Goal: Task Accomplishment & Management: Use online tool/utility

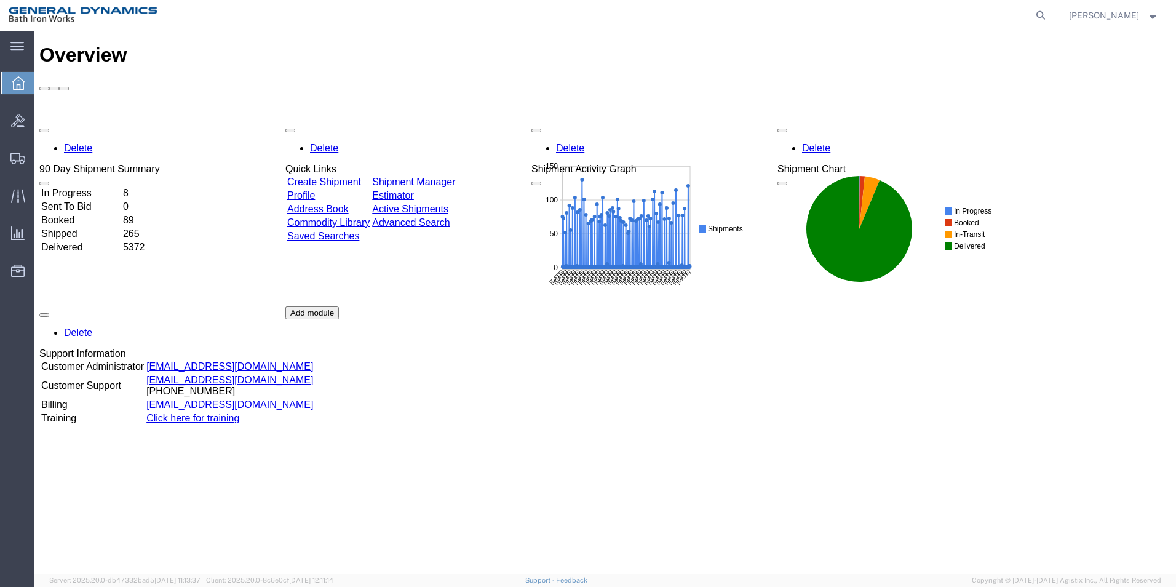
click at [341, 176] on td "Create Shipment" at bounding box center [329, 182] width 84 height 12
click at [342, 177] on link "Create Shipment" at bounding box center [324, 182] width 74 height 10
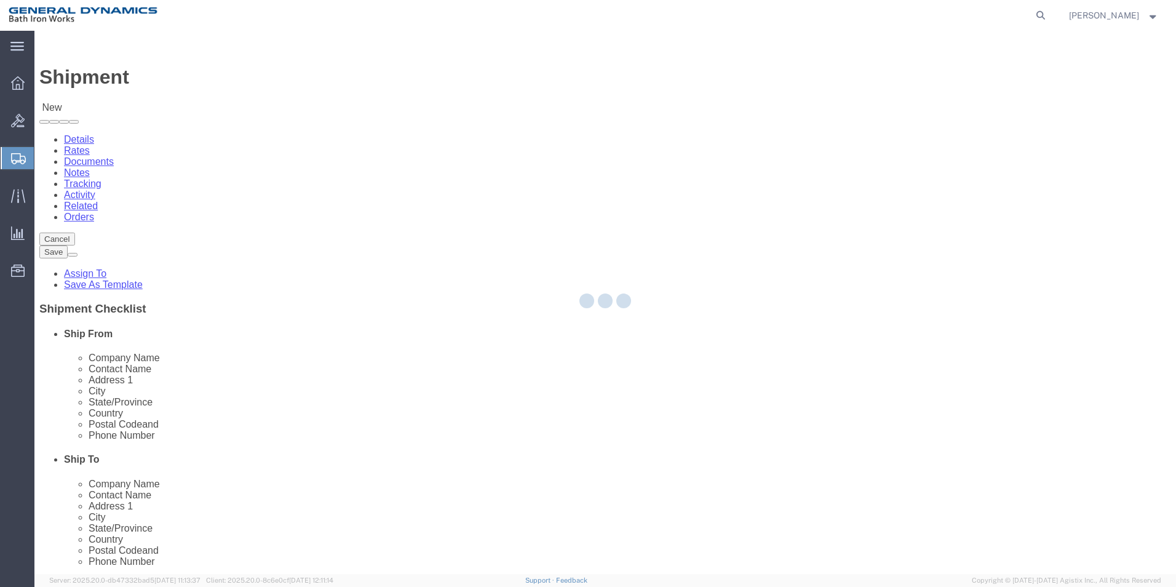
select select
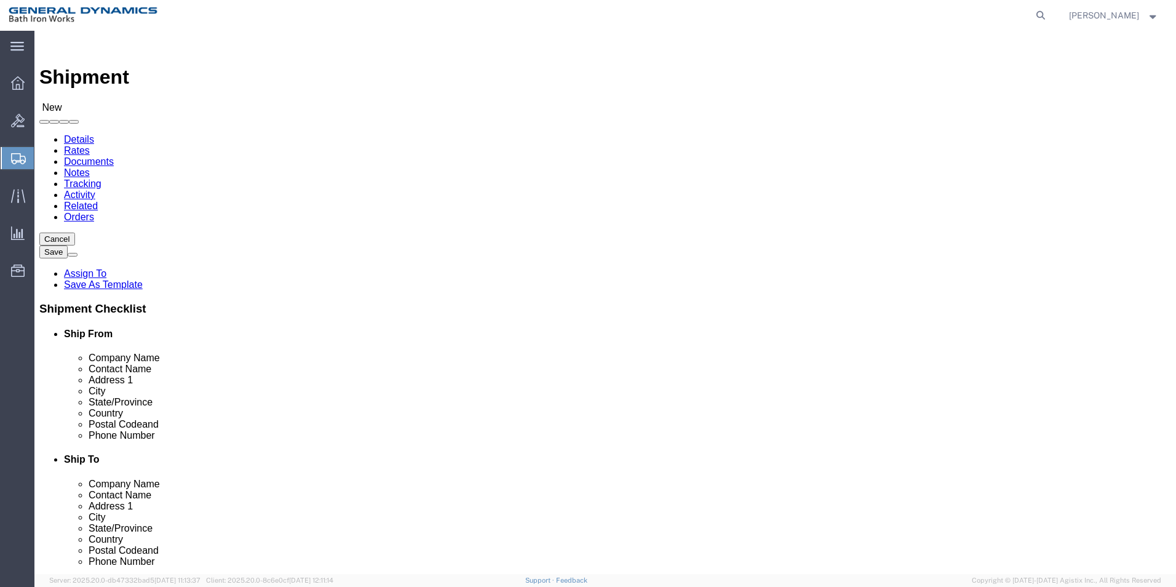
select select "MYPROFILE"
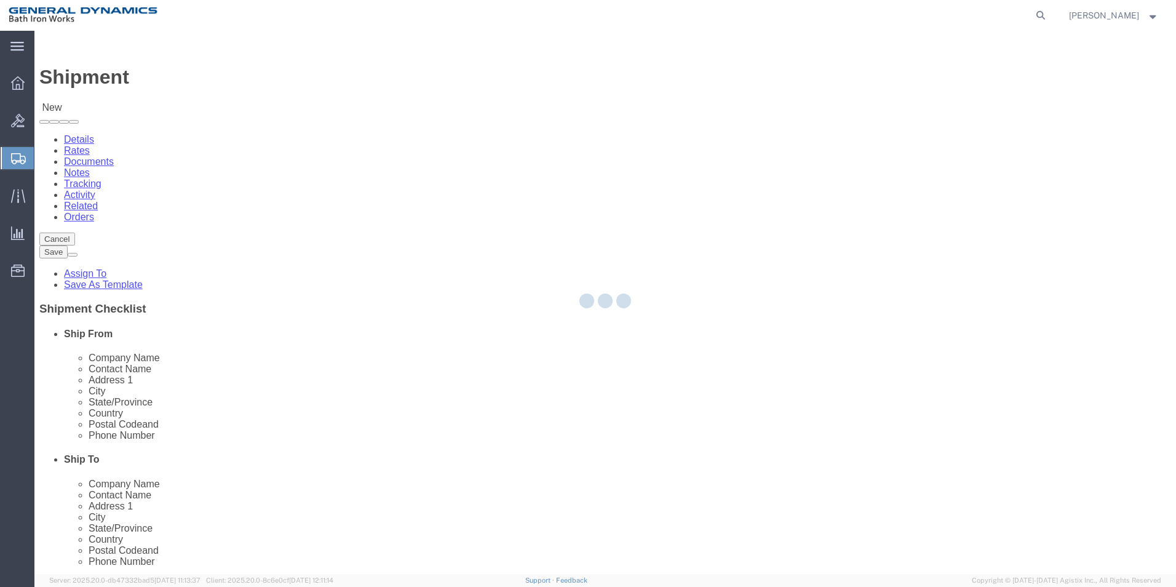
type input "General Dynamics Bath Iron Works"
type input "[PERSON_NAME]"
type input "[GEOGRAPHIC_DATA]"
type input "04011"
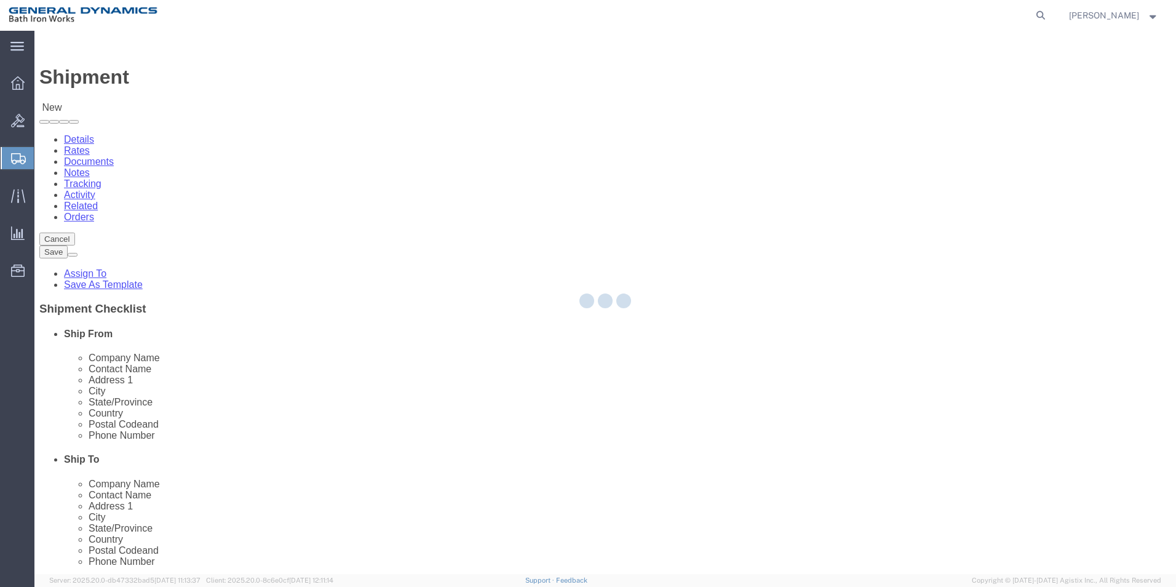
type input "[PHONE_NUMBER]"
type input "[EMAIL_ADDRESS][DOMAIN_NAME]"
checkbox input "true"
select select "ME"
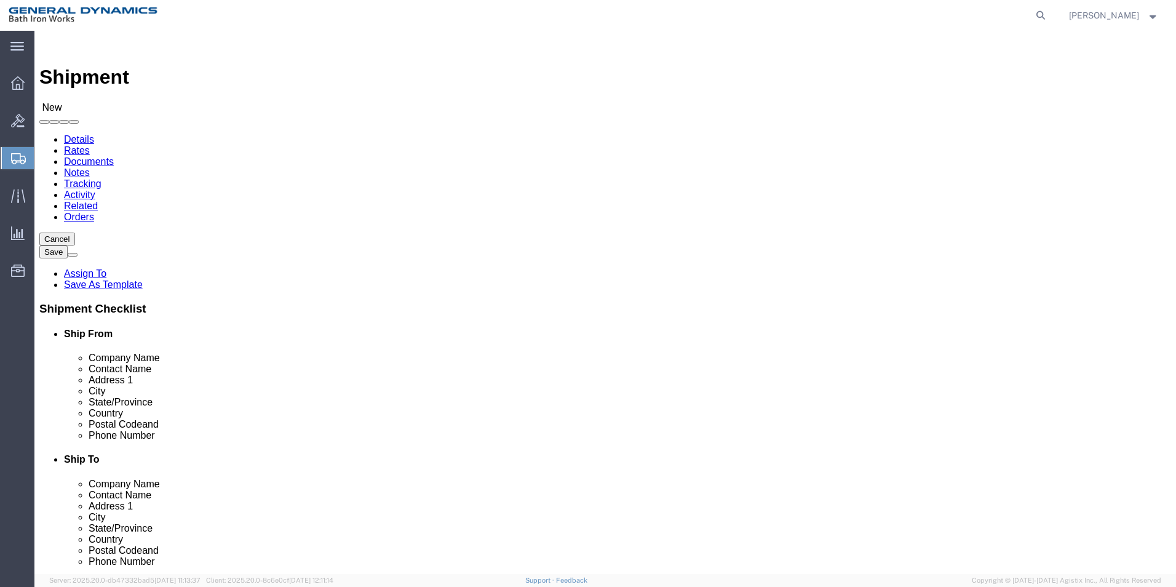
click input "text"
type input "Penn State"
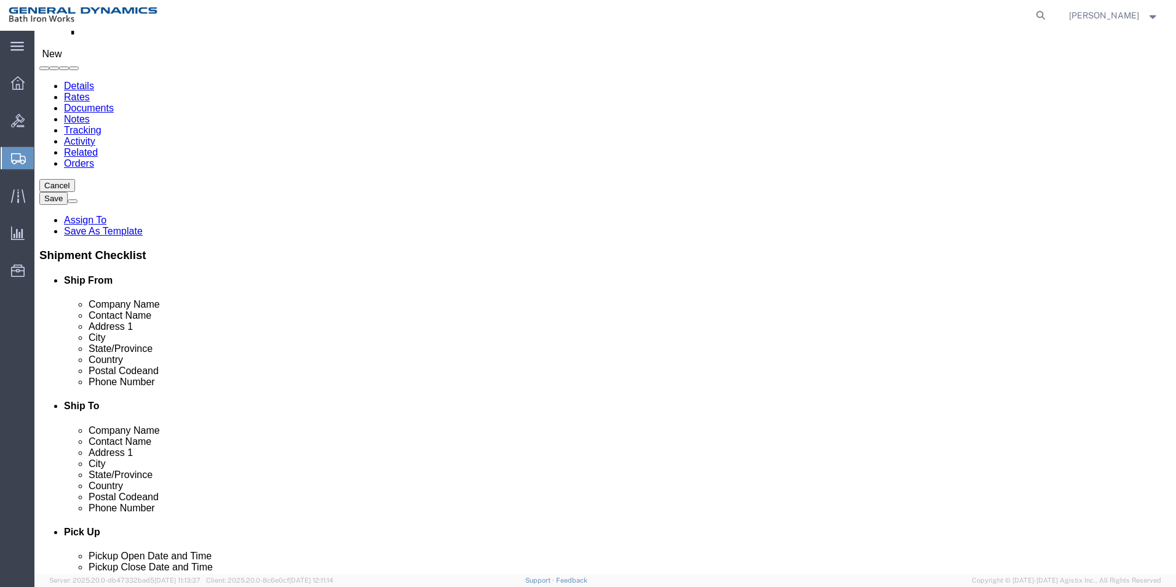
scroll to position [123, 0]
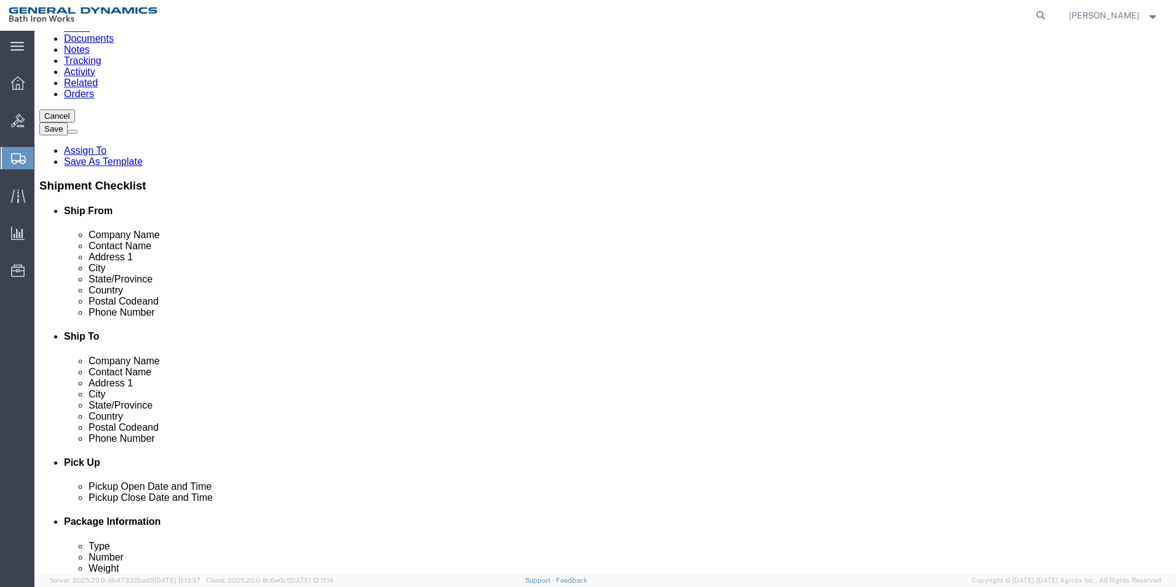
type input "[PERSON_NAME]"
click input "text"
type input "[STREET_ADDRESS]"
select select
type input "[GEOGRAPHIC_DATA]"
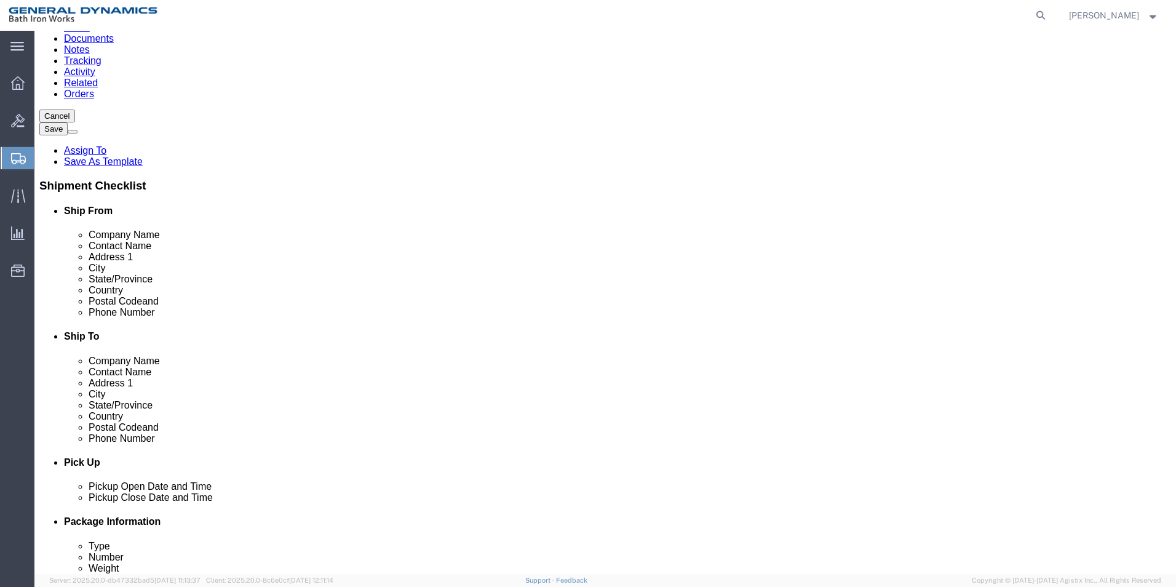
select select
type input "p"
type input "pe"
select select
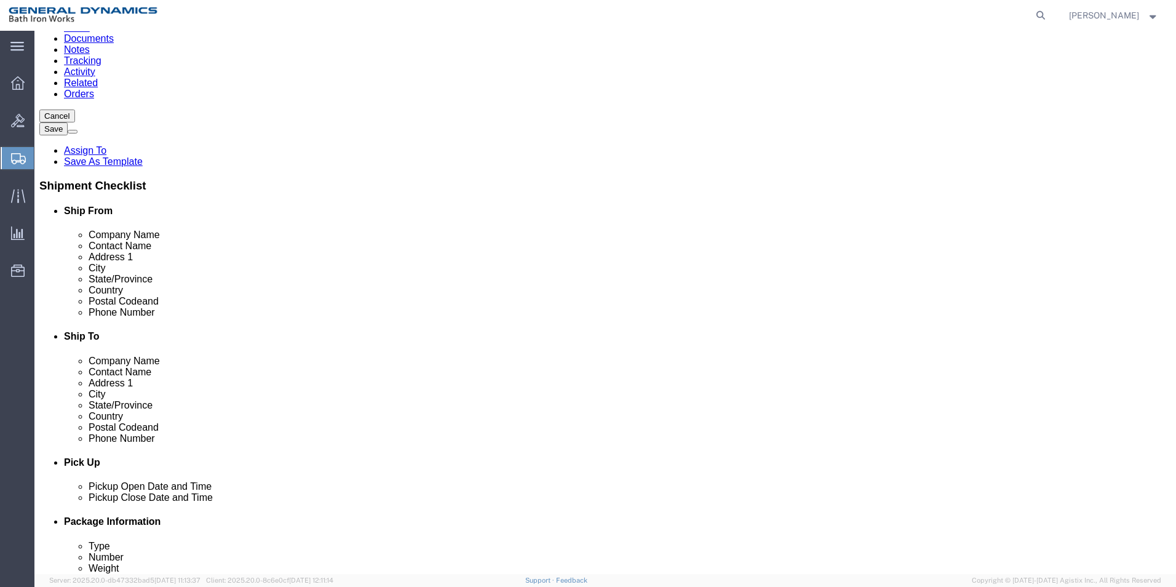
type input "16802"
select select
type input "2073199907"
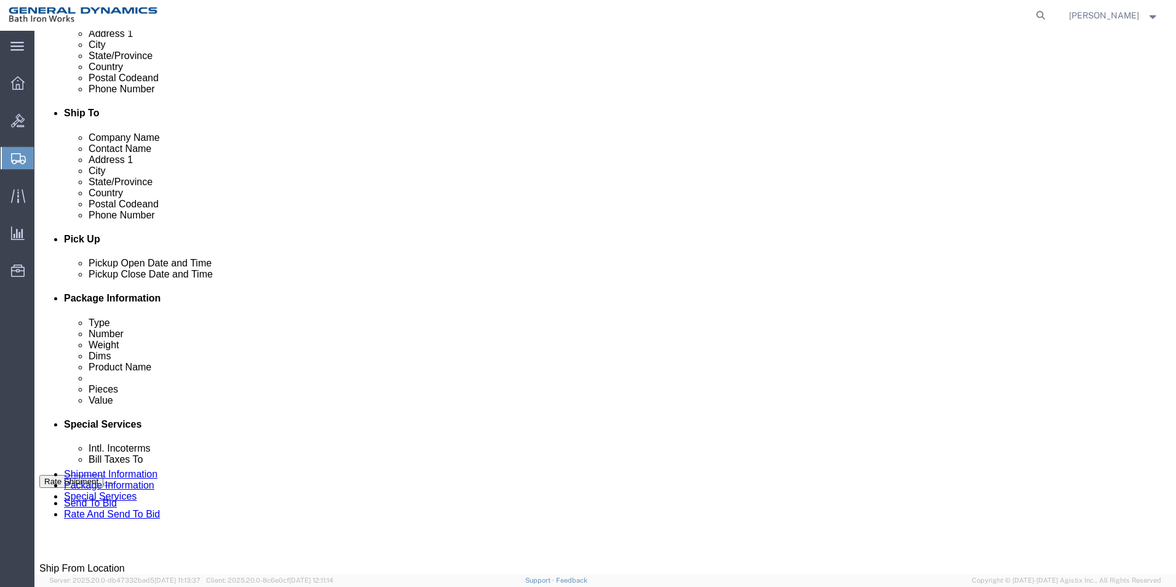
scroll to position [492, 0]
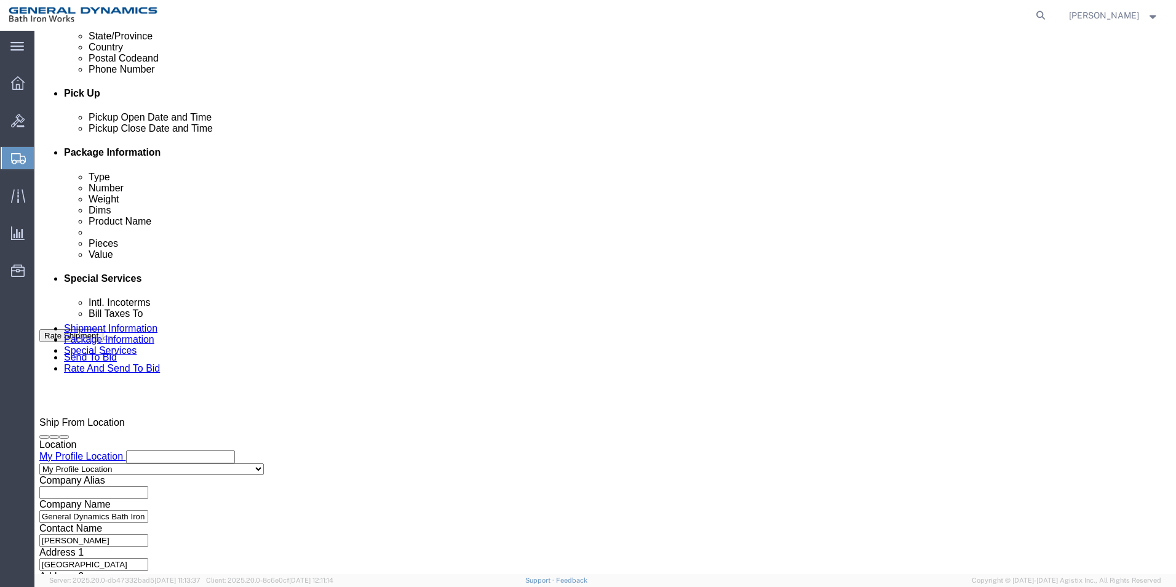
click div "[DATE] 9:00 AM"
click input "9:00 AM"
type input "2:30 PM"
click button "Apply"
click input "text"
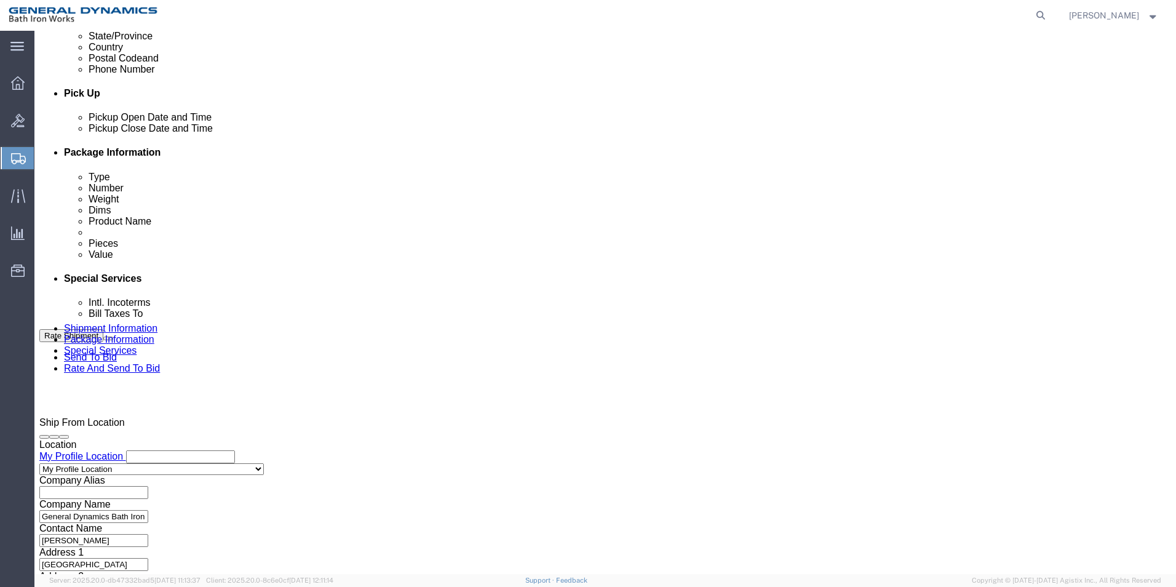
type input "63823"
drag, startPoint x: 351, startPoint y: 277, endPoint x: 353, endPoint y: 268, distance: 9.3
click div "Select Account Type Activity ID Airline Appointment Number ASN Batch Request # …"
click select "Select Account Type Activity ID Airline Appointment Number ASN Batch Request # …"
select select "SPLNENUM"
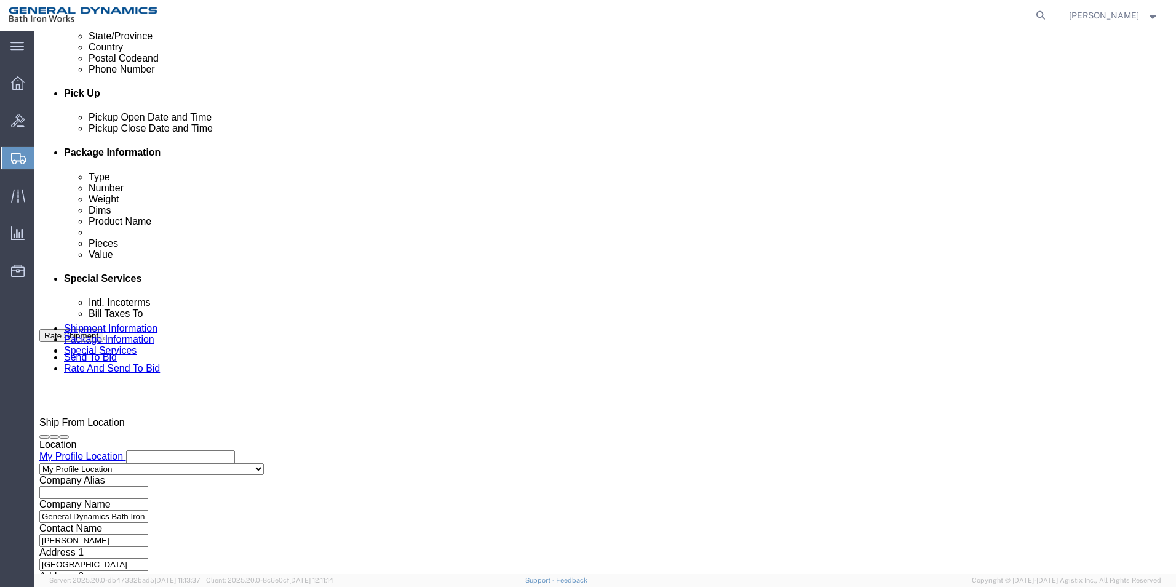
click select "Select Account Type Activity ID Airline Appointment Number ASN Batch Request # …"
click input "text"
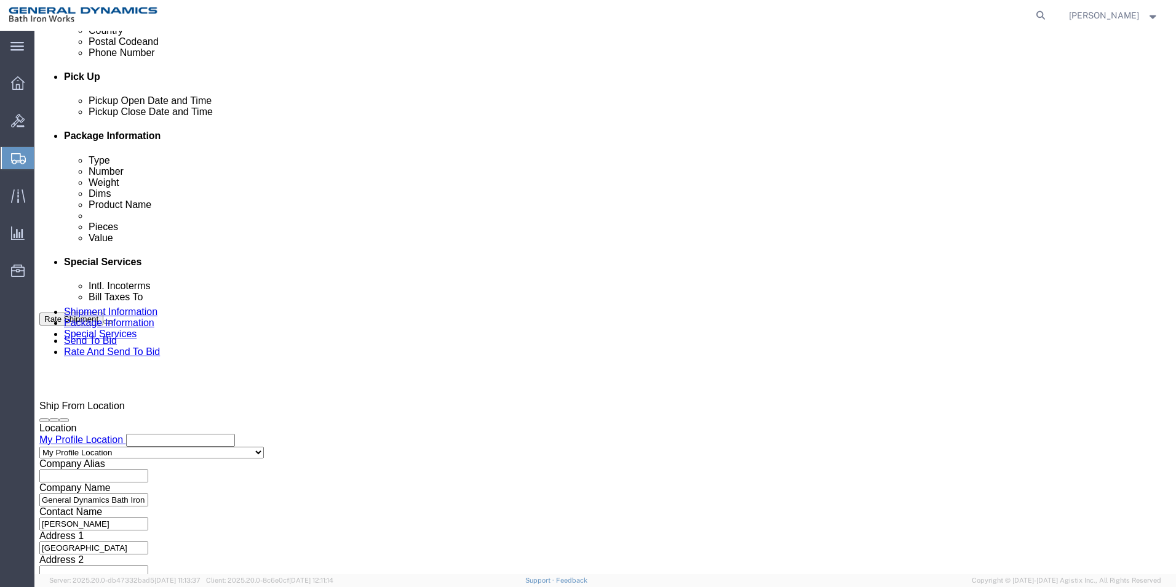
scroll to position [513, 0]
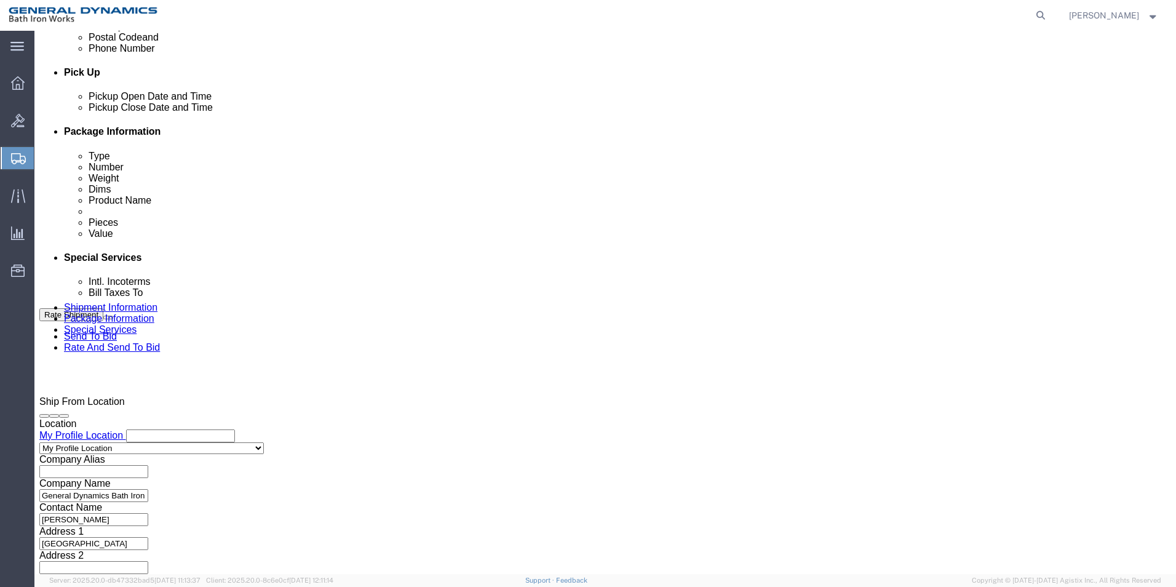
type input "8825-0164-0000"
click select "Select Air Less than Truckload Multi-Leg Ocean Freight Rail Small Parcel Truckl…"
select select "LTL"
click select "Select Air Less than Truckload Multi-Leg Ocean Freight Rail Small Parcel Truckl…"
click select "Select Straight Truck"
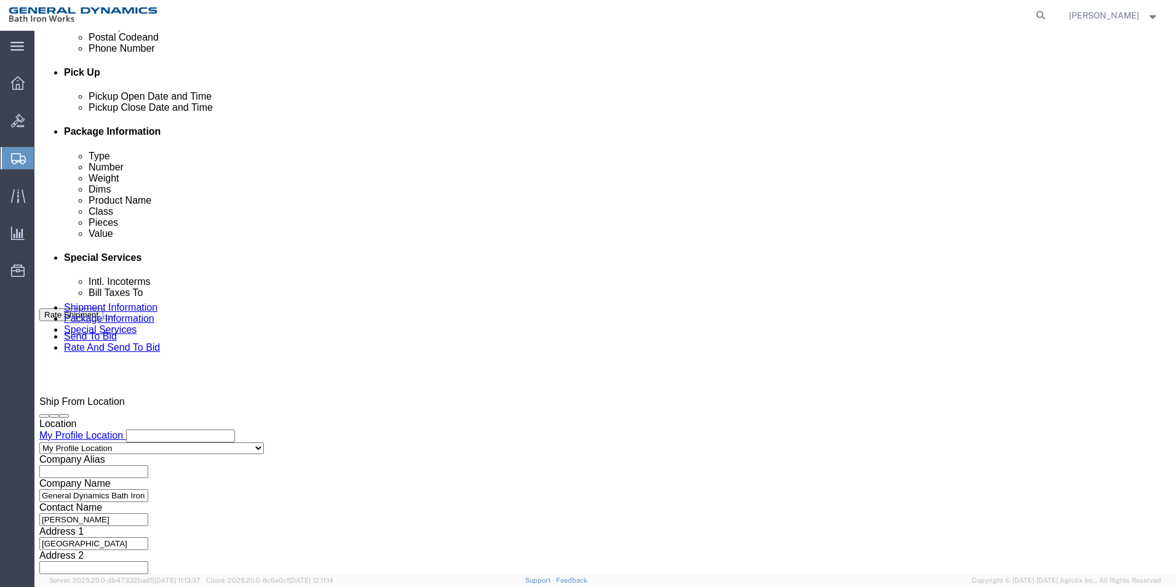
click select "Select Straight Truck"
click button "Continue"
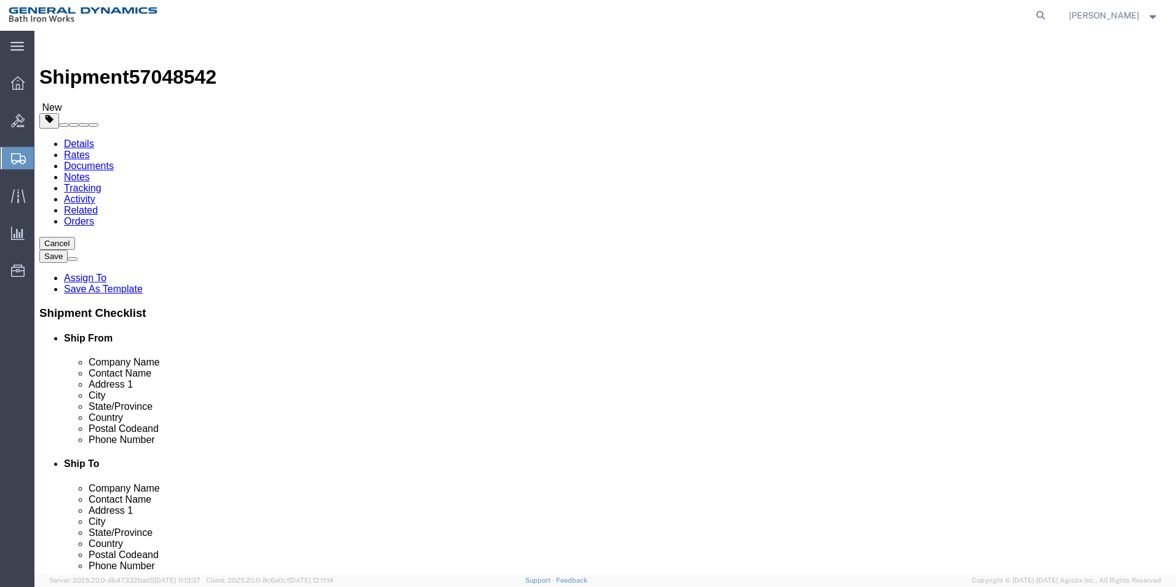
click select "Select Bale(s) Basket(s) Bolt(s) Bottle(s) Buckets Bulk Bundle(s) Can(s) Cardbo…"
select select "PSNS"
click select "Select Bale(s) Basket(s) Bolt(s) Bottle(s) Buckets Bulk Bundle(s) Can(s) Cardbo…"
click input "text"
click icon
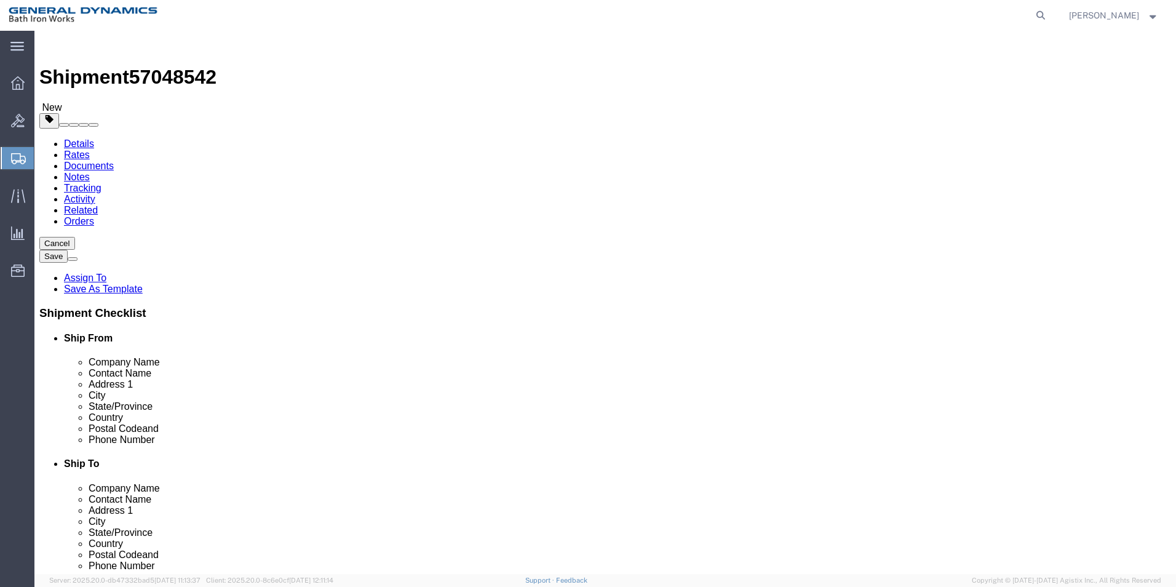
click label "Number"
click input "text"
type input "5"
type input "48"
type input "40"
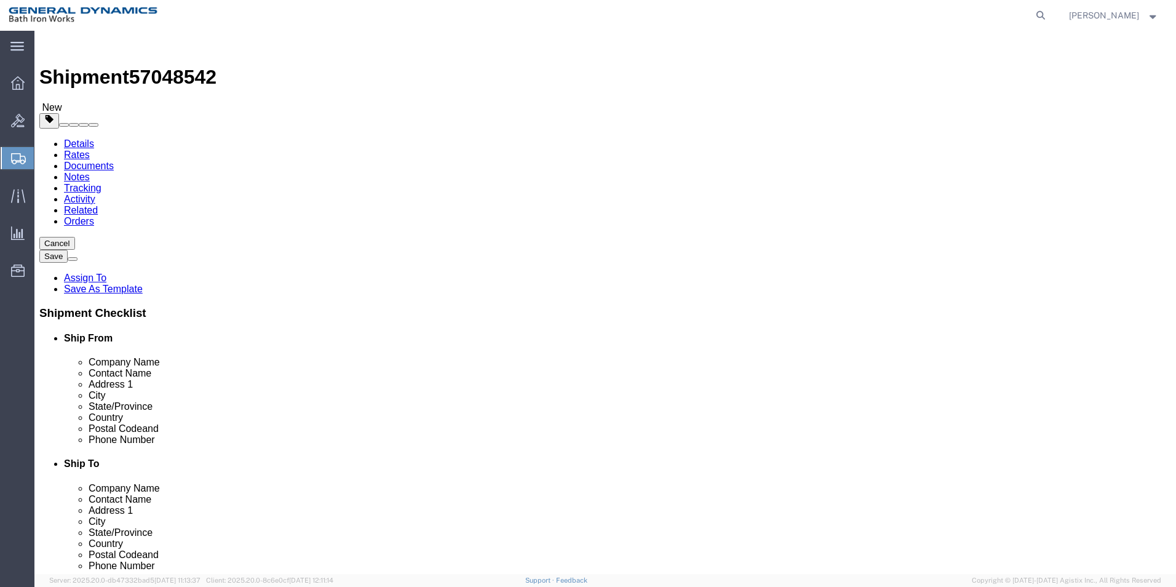
type input "13"
type input "170.00"
click span
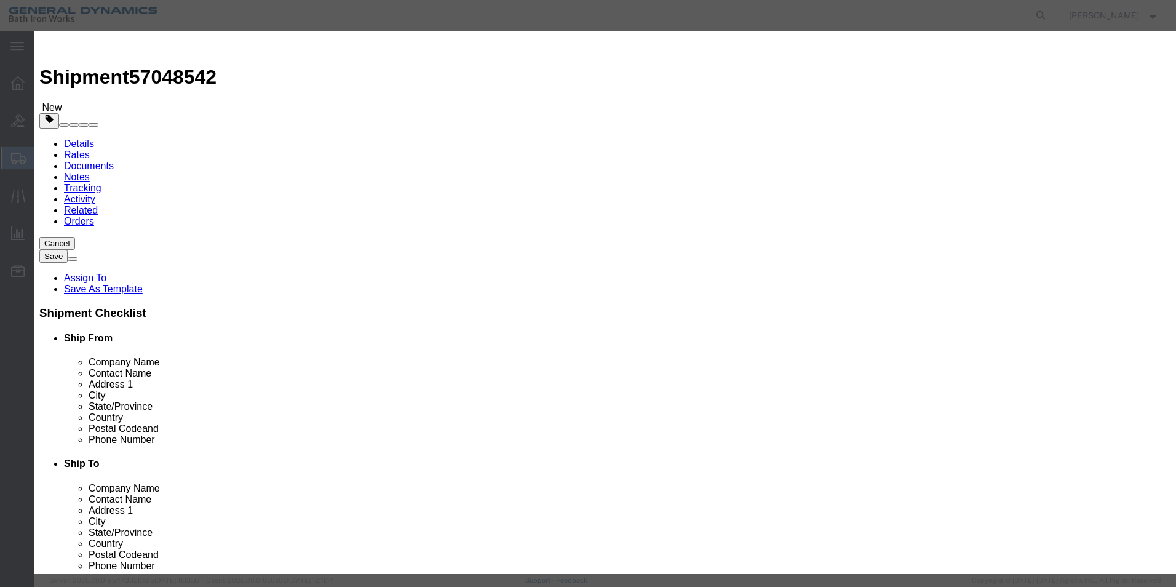
click input "text"
type input "Paint"
type input "51"
type input "0"
select select "USD"
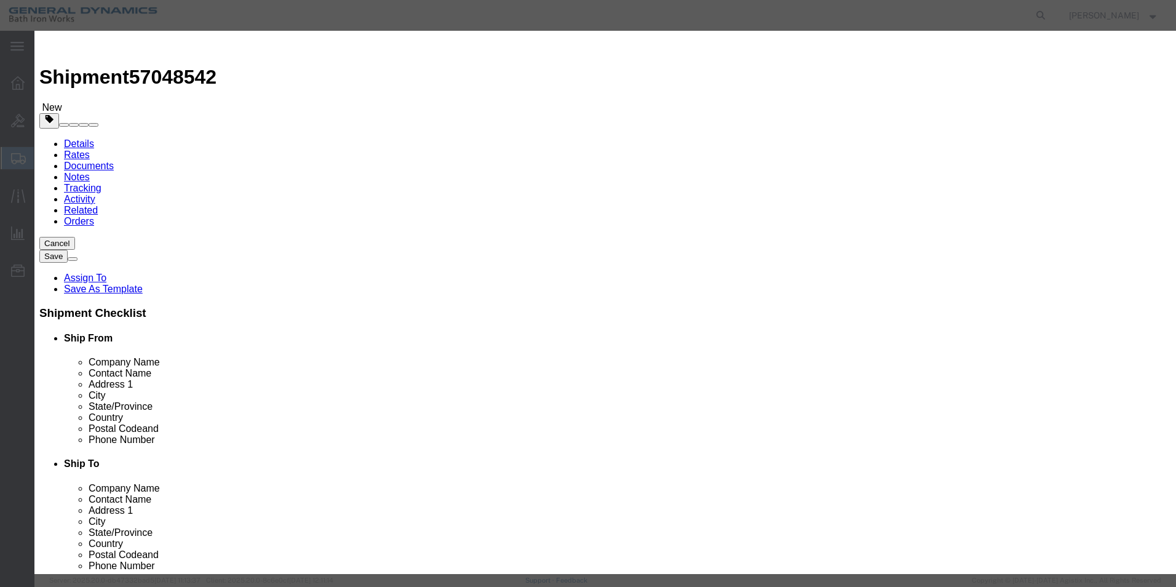
click input "51"
type input "5"
click select "Select 50 55 60 65 70 85 92.5 100 125 175 250 300 400"
select select "55"
click select "Select 50 55 60 65 70 85 92.5 100 125 175 250 300 400"
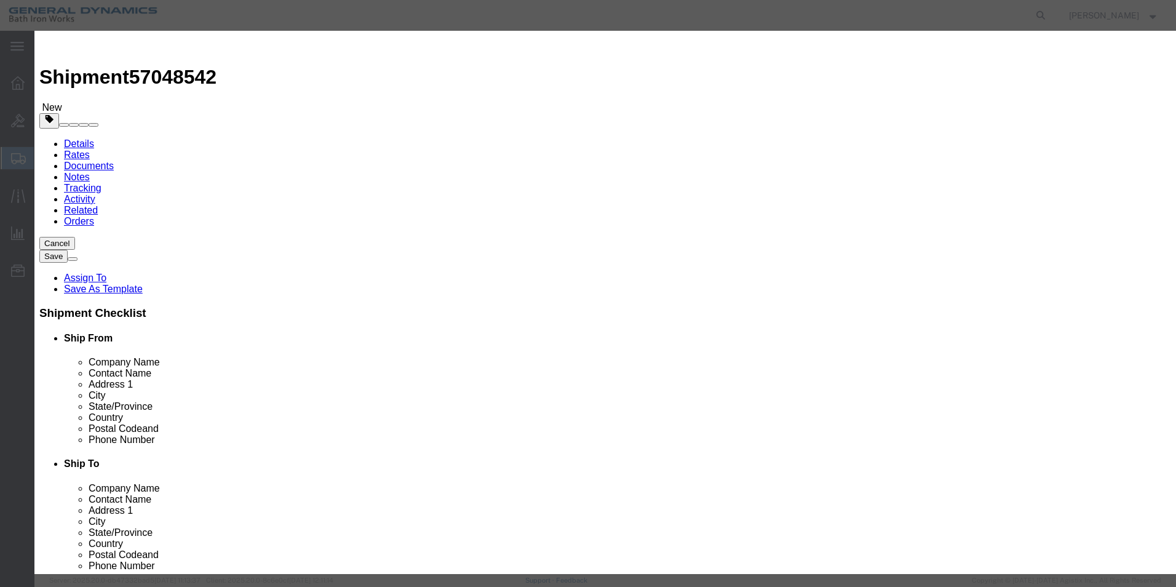
click button "Save & Close"
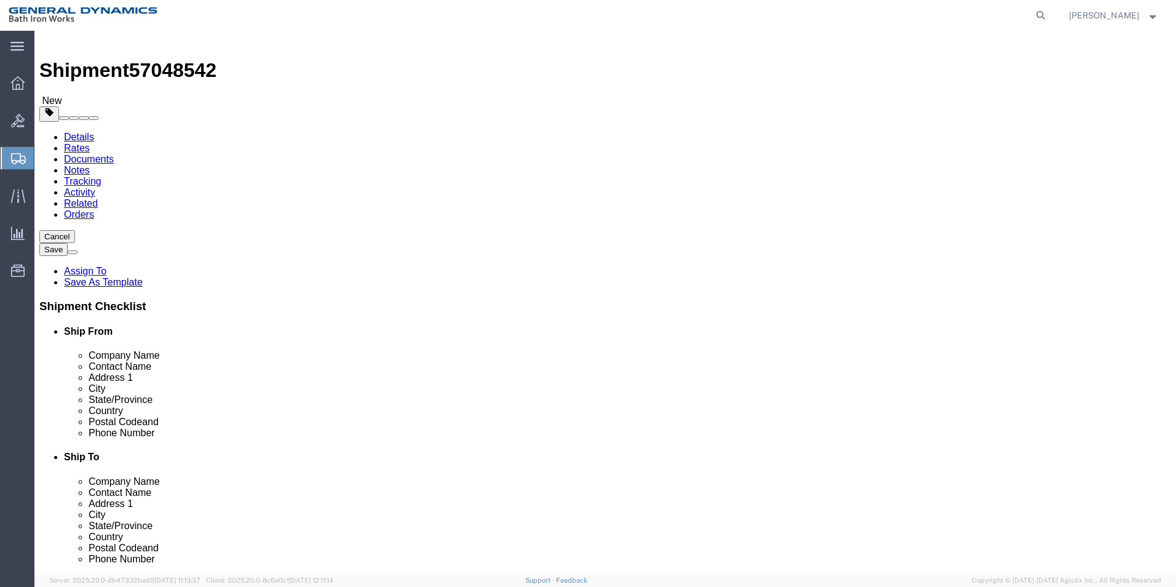
scroll to position [9, 0]
click button "Continue"
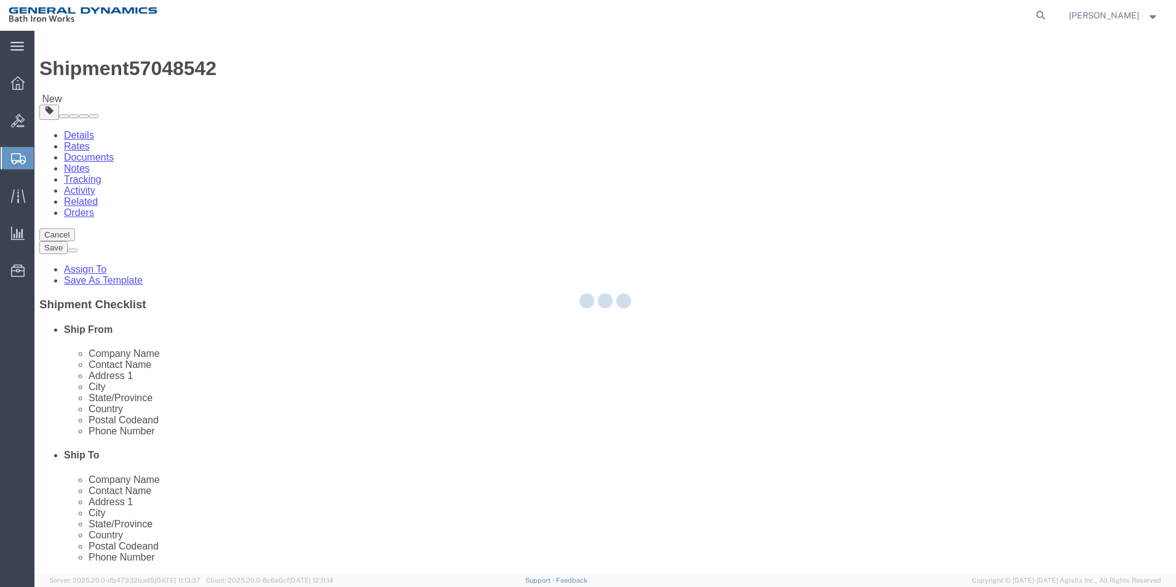
select select
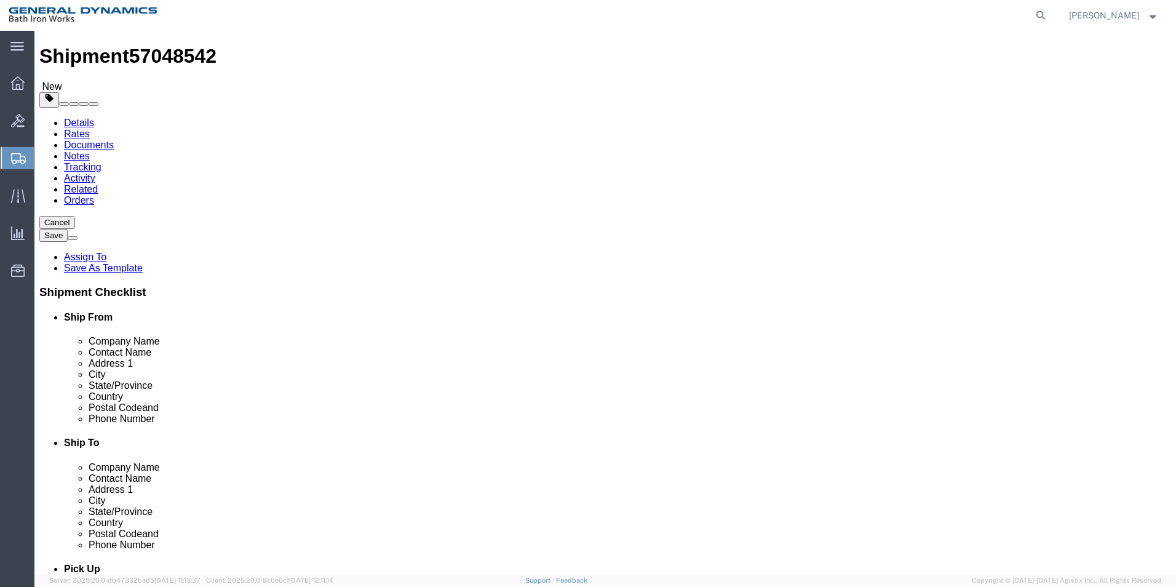
scroll to position [0, 0]
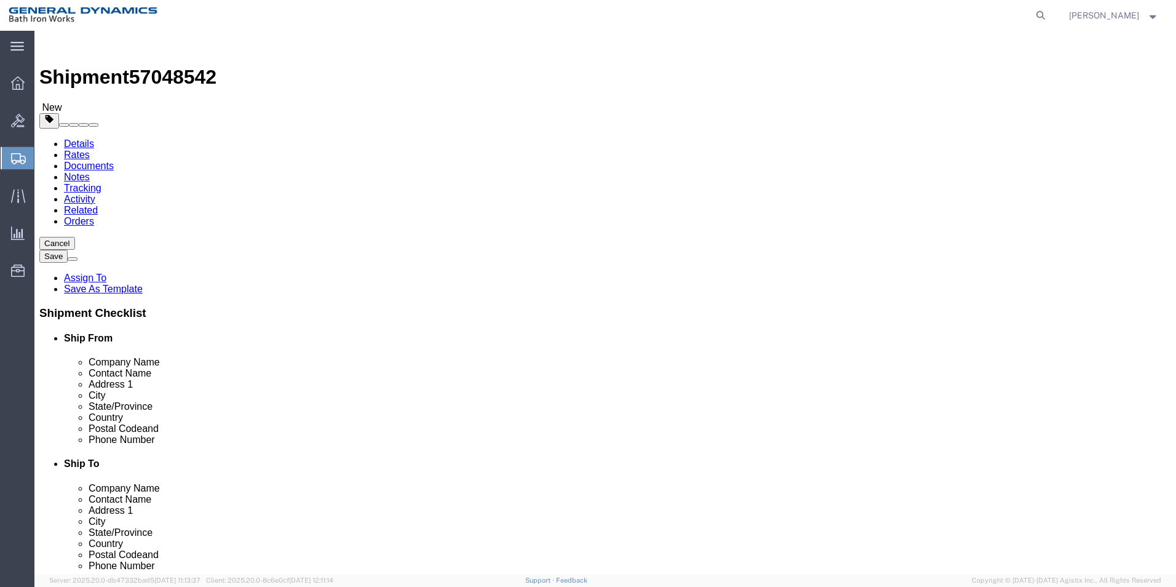
click span "Select one or more"
click div "Pickup Instructions Select one or more Crane Required Driver Assisted Loading F…"
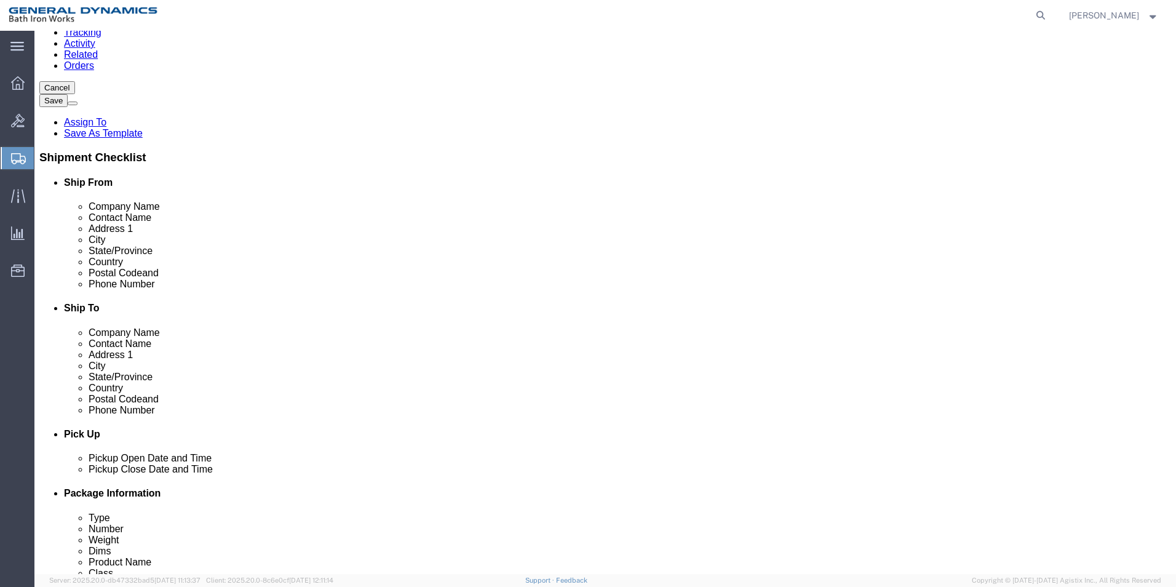
scroll to position [369, 0]
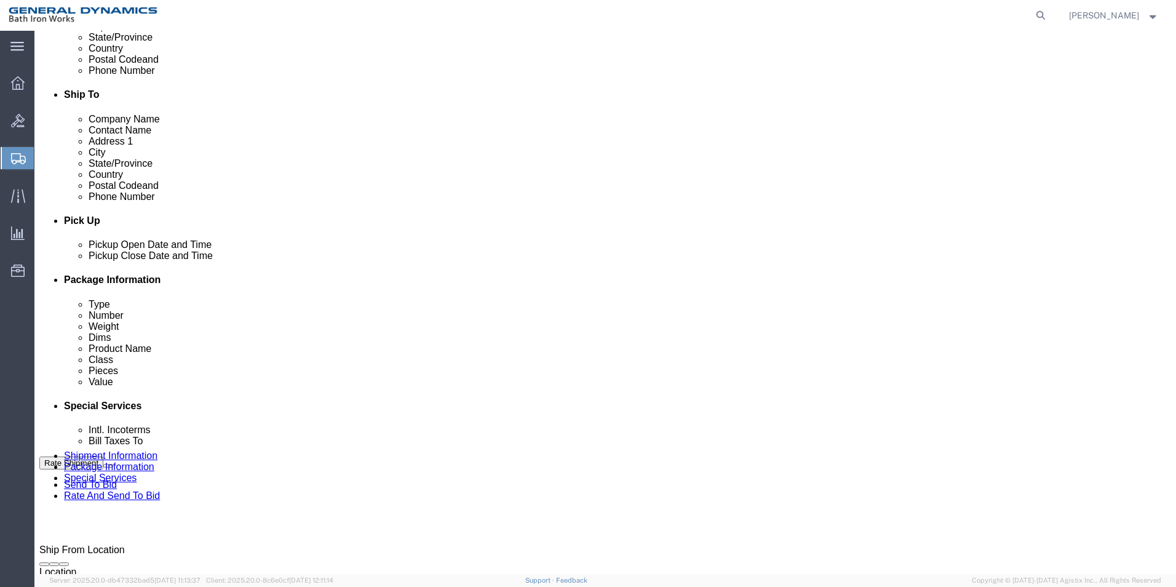
click select "Select 1 Day 2 Day 3-5 Day Economy 5+ Day"
select "MYPROFILE"
click select "Select Recipient Account Sender/Shipper Third Party Account"
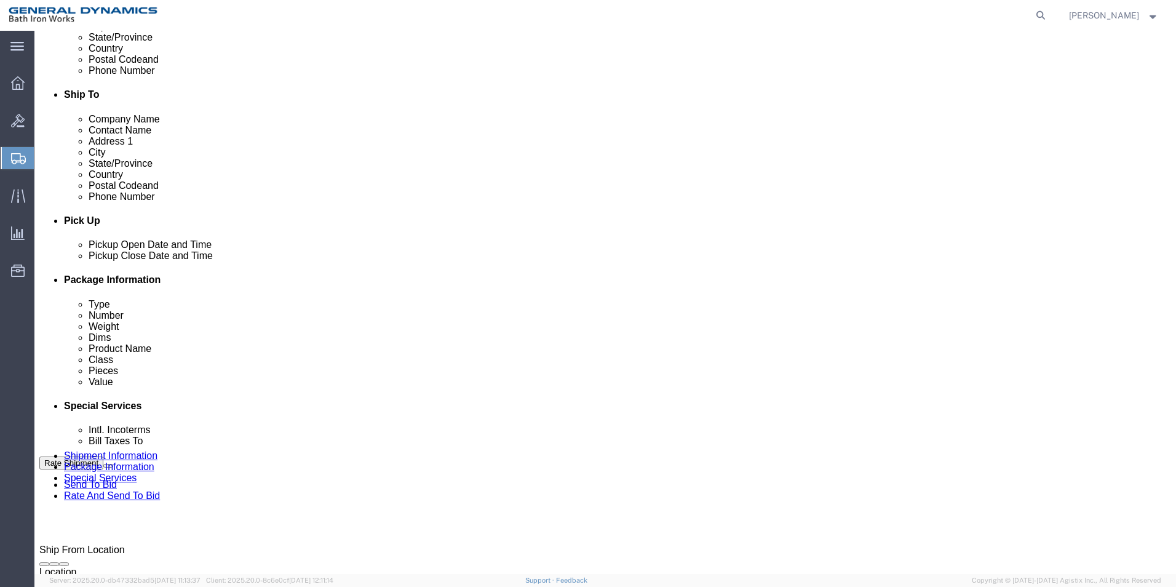
select select "SHIP"
click select "Select Recipient Account Sender/Shipper Third Party Account"
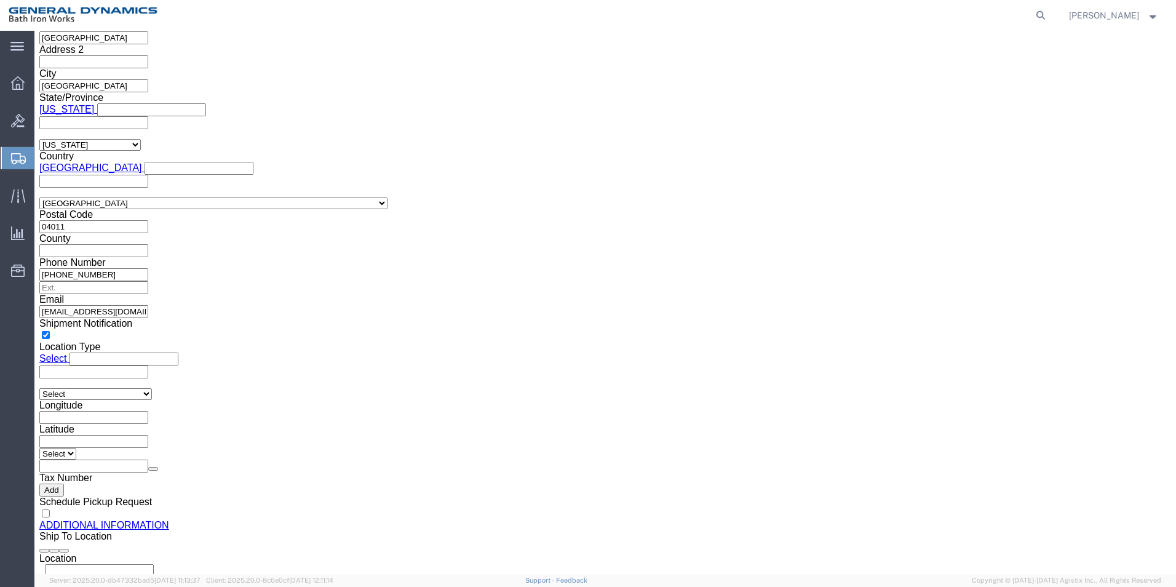
scroll to position [1128, 0]
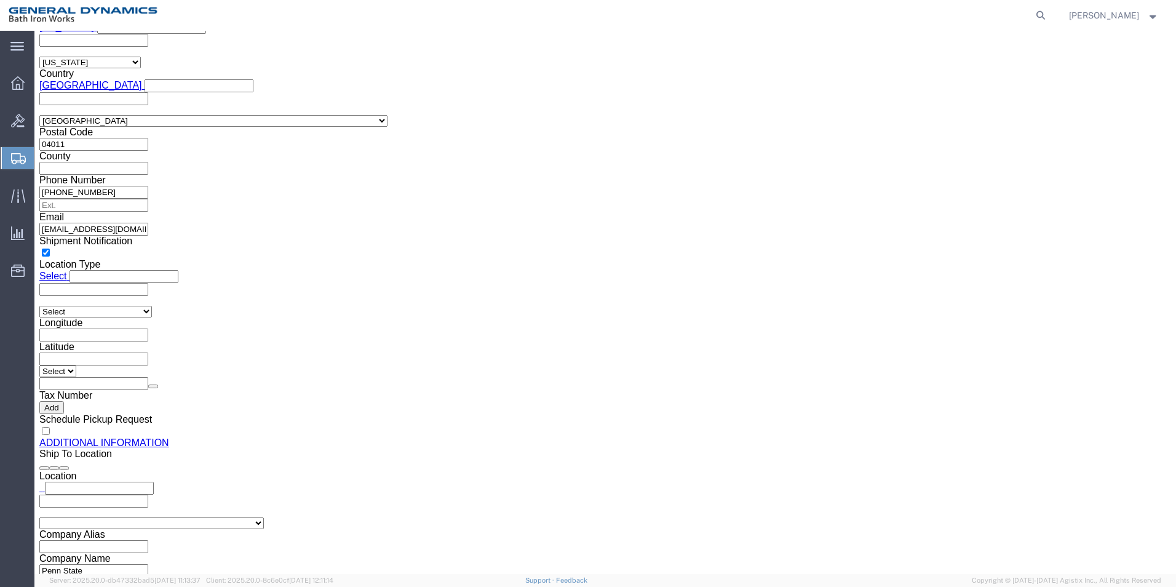
click button "Rate Shipment"
click body "Shipment 57048542 New Details Rates Documents Notes Tracking Activity Related O…"
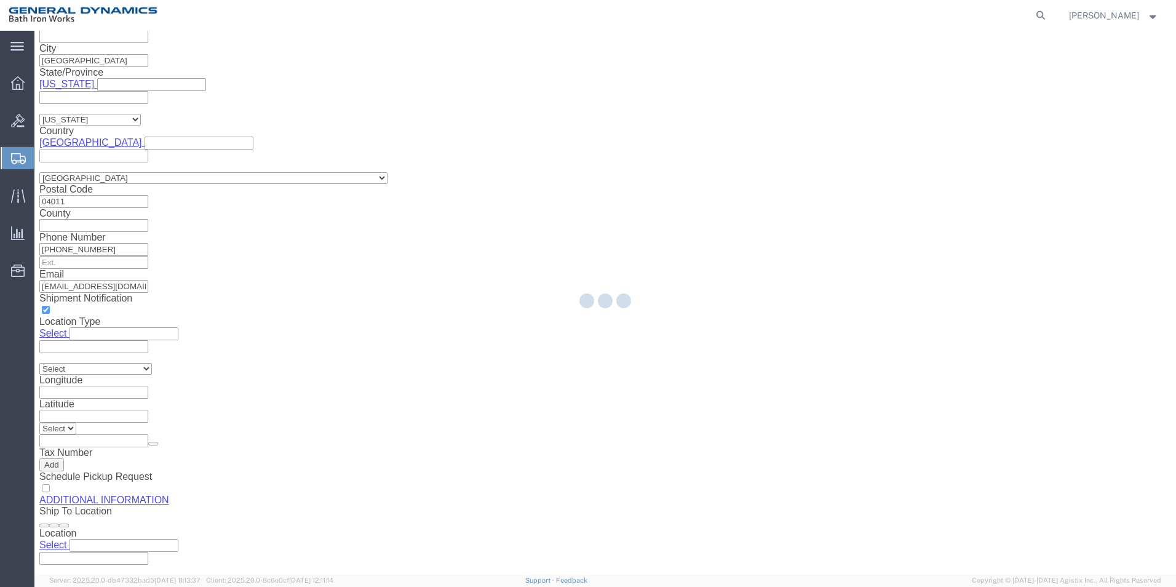
scroll to position [0, 0]
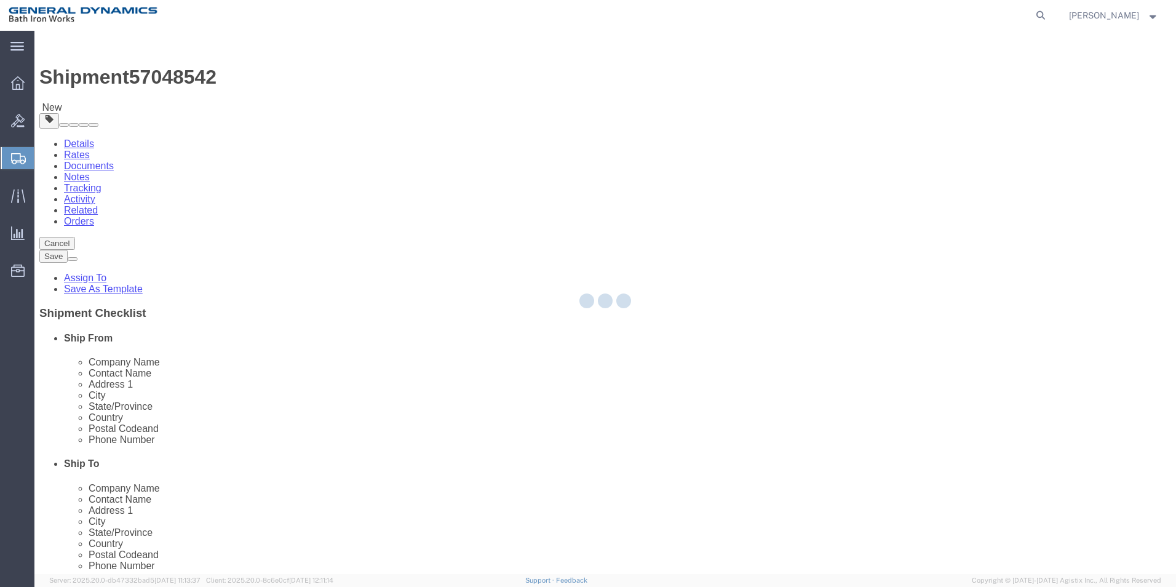
select select "PSNS"
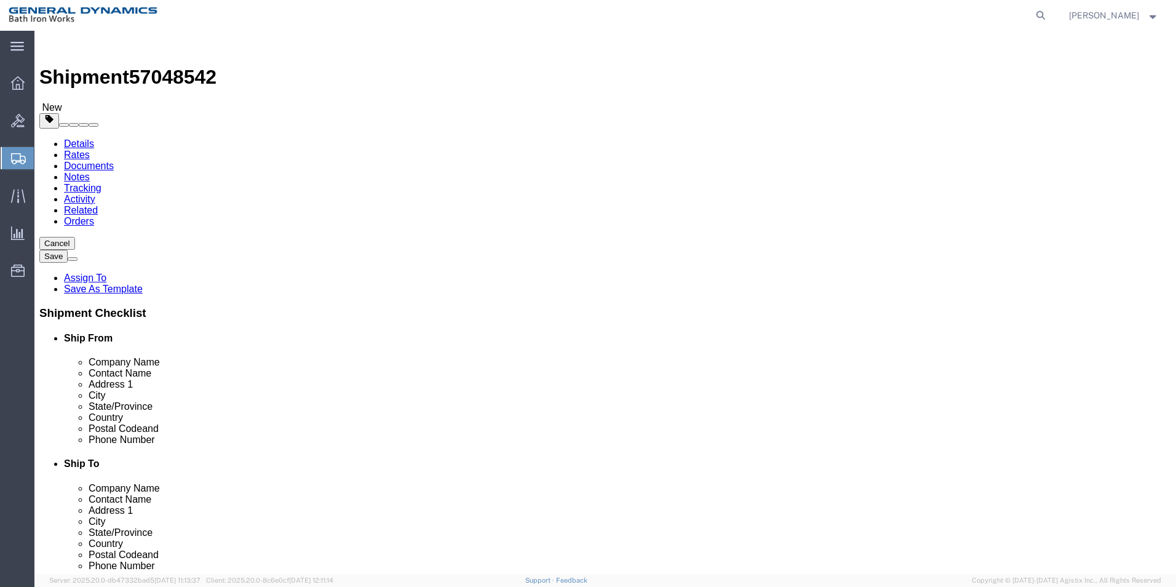
click dd "0.00 USD"
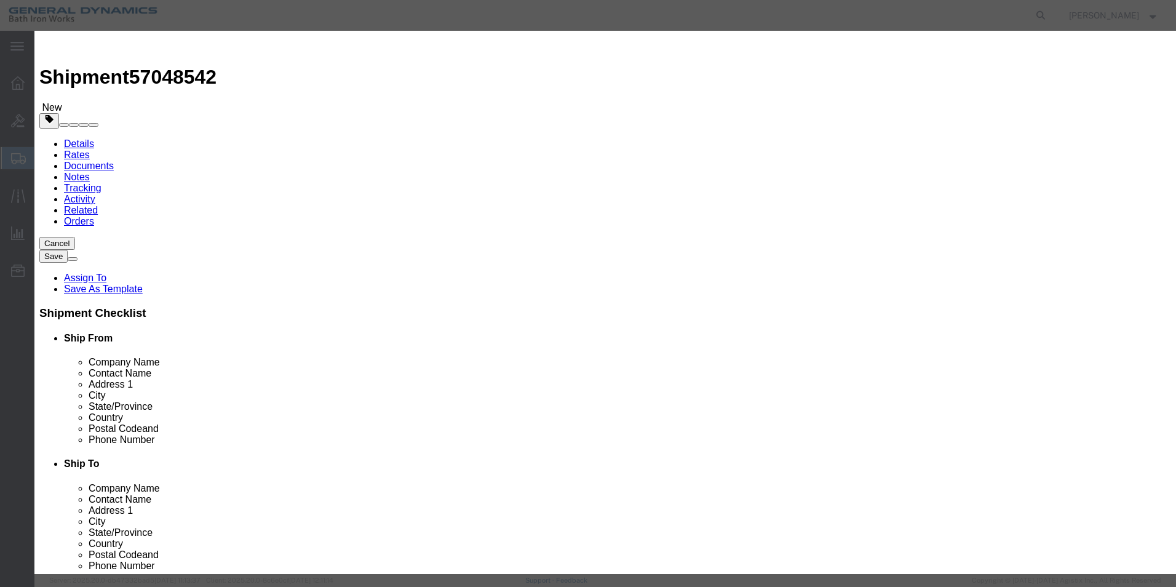
click input "5.00"
type input "1.00"
click div "Product Name Paint Pieces 1.00 Select Bag Barrels 100Board Feet Bottle Box Blis…"
click button "Save & Close"
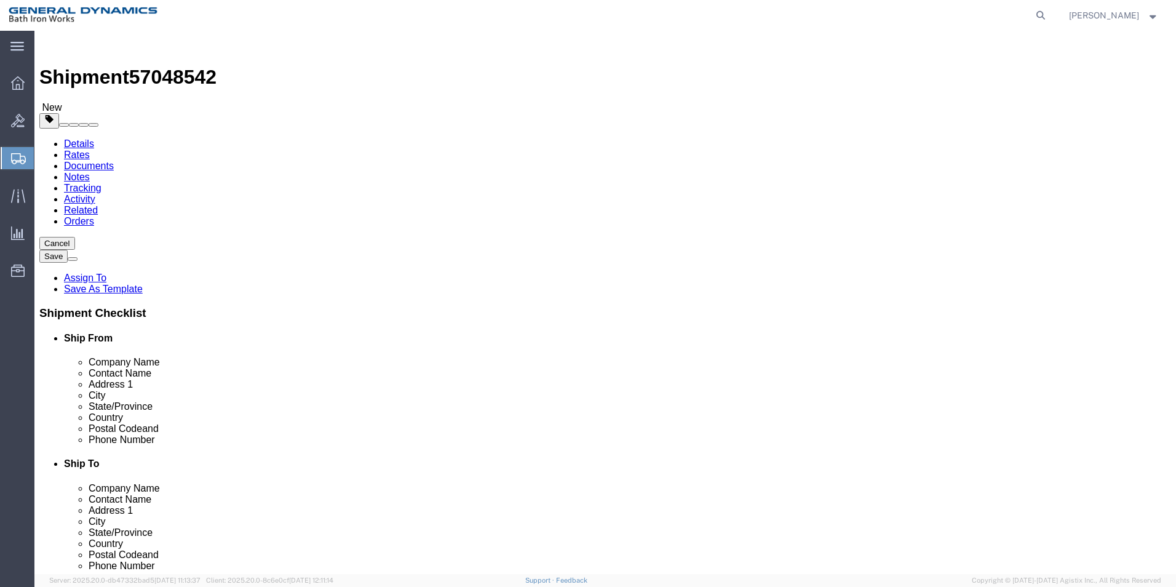
click button "Continue"
click button "Rate Shipment"
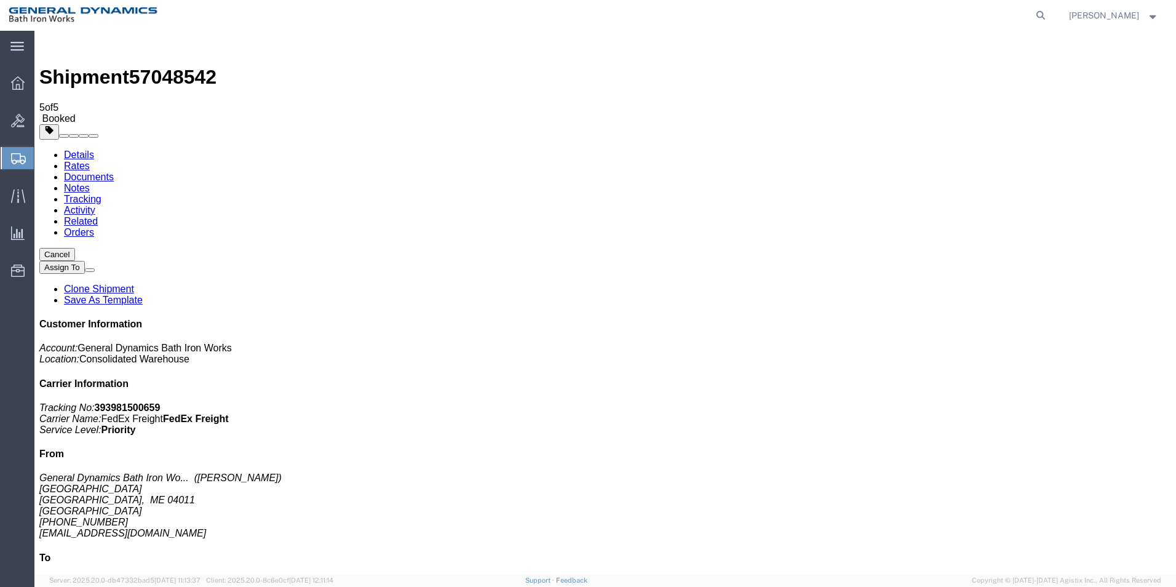
drag, startPoint x: 148, startPoint y: 221, endPoint x: 92, endPoint y: 214, distance: 57.0
drag, startPoint x: 123, startPoint y: 196, endPoint x: 279, endPoint y: 38, distance: 222.3
drag, startPoint x: 140, startPoint y: 264, endPoint x: 161, endPoint y: 247, distance: 26.7
